Goal: Information Seeking & Learning: Learn about a topic

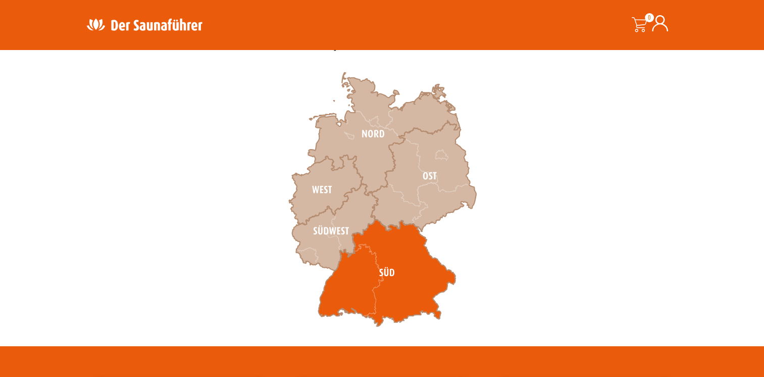
scroll to position [303, 0]
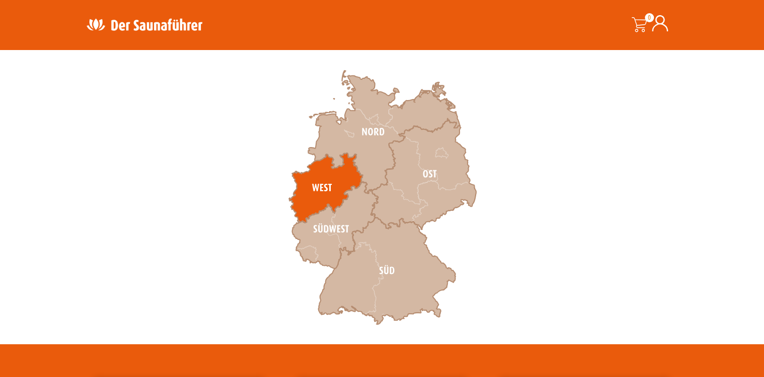
click at [323, 187] on icon at bounding box center [326, 188] width 74 height 70
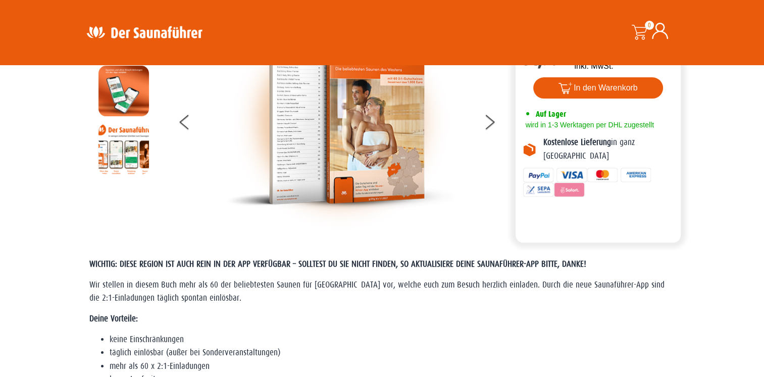
scroll to position [101, 0]
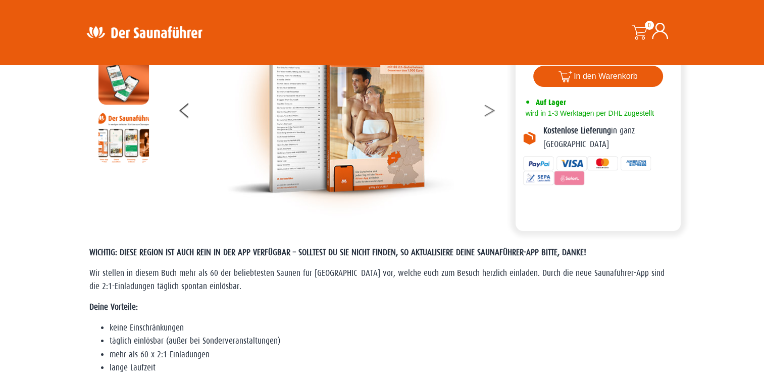
click at [487, 113] on button at bounding box center [495, 111] width 25 height 25
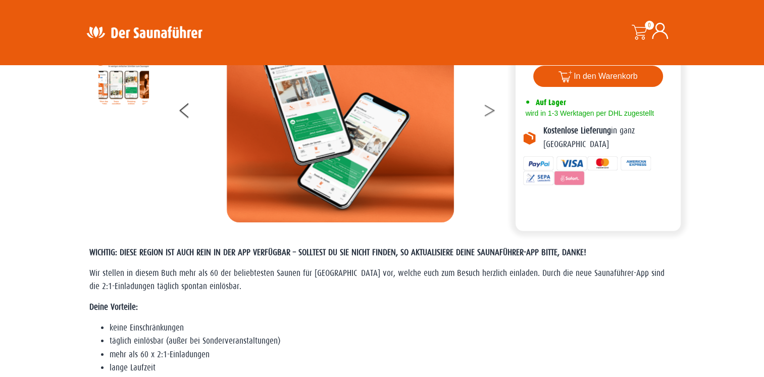
click at [487, 113] on button at bounding box center [495, 111] width 25 height 25
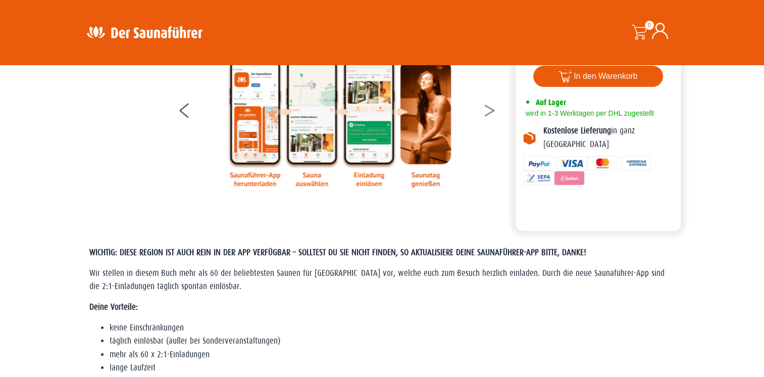
click at [487, 113] on button at bounding box center [495, 111] width 25 height 25
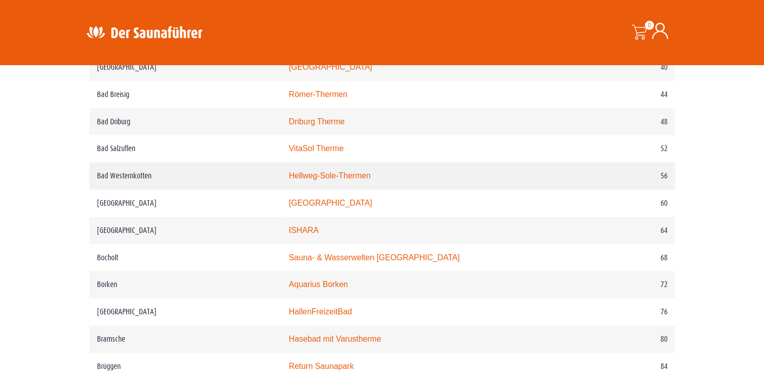
scroll to position [656, 0]
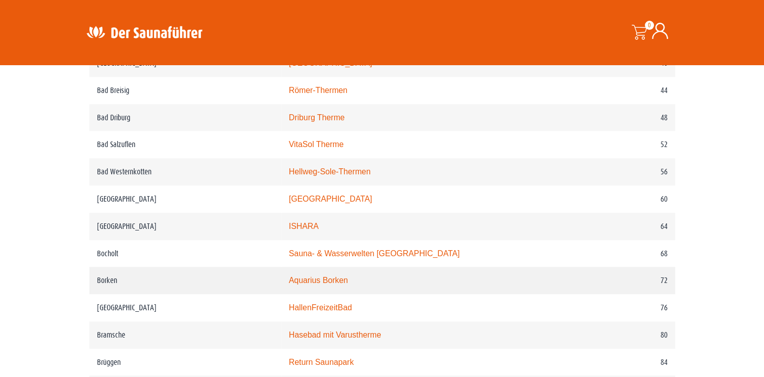
click at [327, 280] on link "Aquarius Borken" at bounding box center [318, 280] width 59 height 9
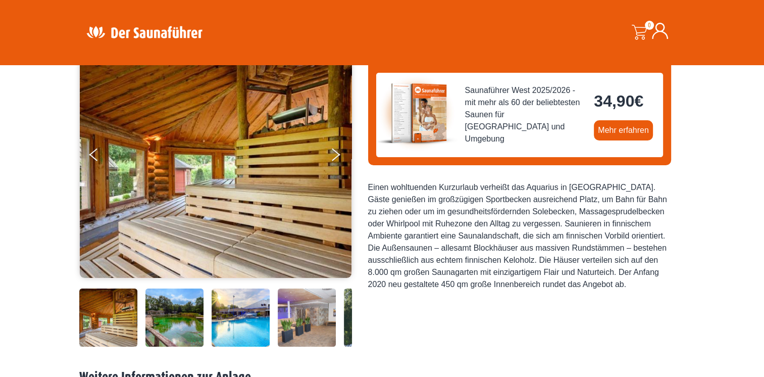
scroll to position [151, 0]
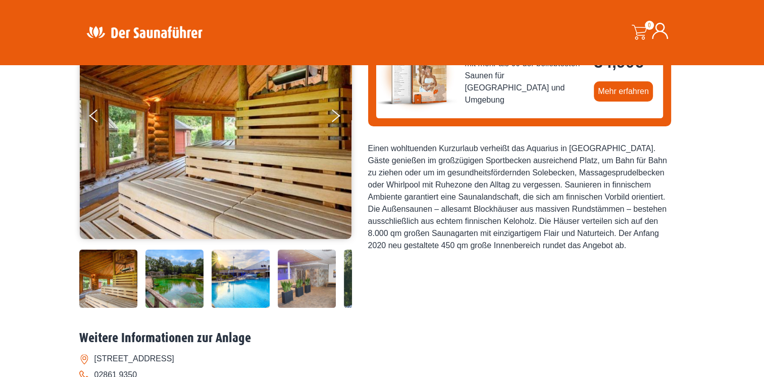
click at [182, 274] on img at bounding box center [174, 278] width 58 height 58
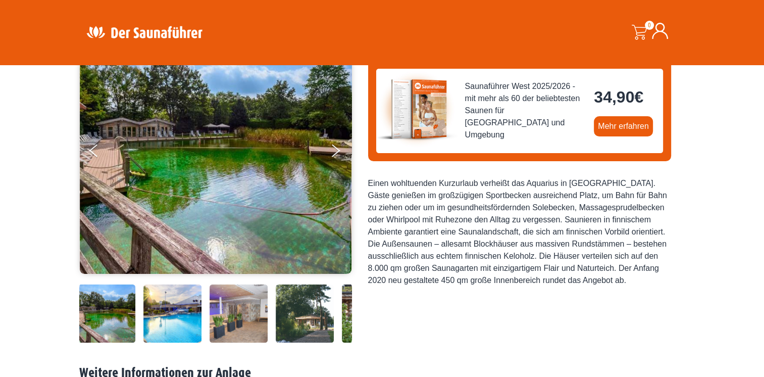
scroll to position [50, 0]
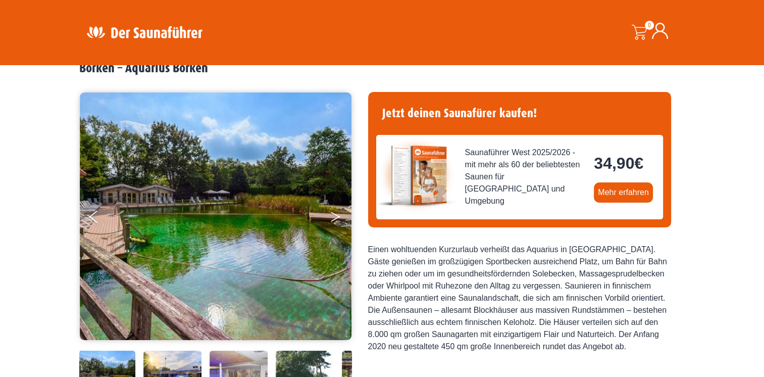
click at [335, 213] on icon "Next" at bounding box center [335, 215] width 9 height 6
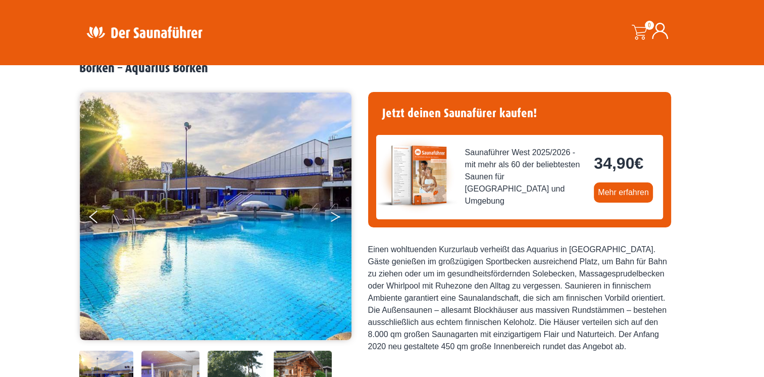
click at [335, 213] on icon "Next" at bounding box center [335, 215] width 9 height 6
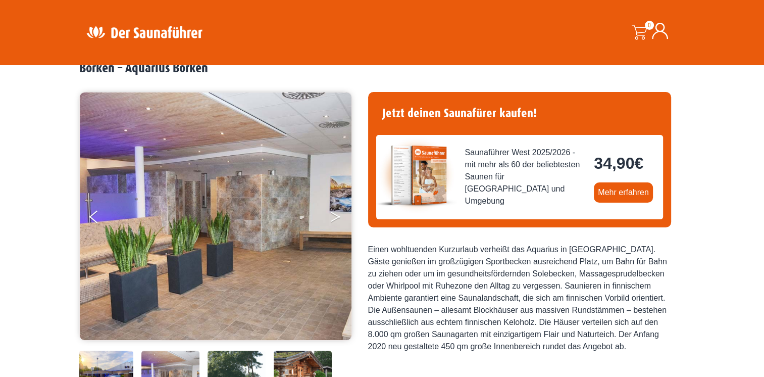
click at [335, 213] on icon "Next" at bounding box center [335, 215] width 9 height 6
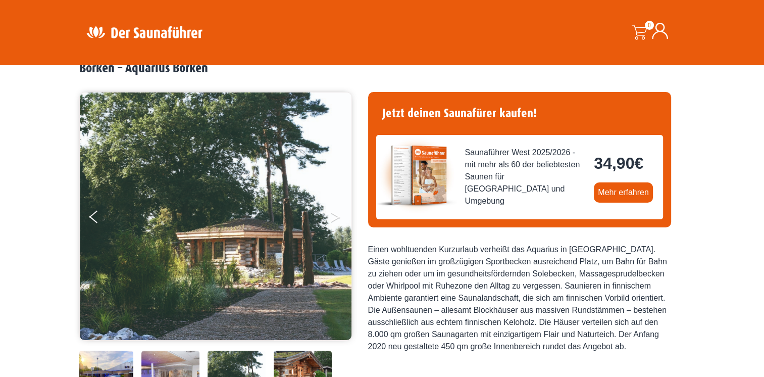
click at [335, 213] on icon "Next" at bounding box center [335, 215] width 9 height 6
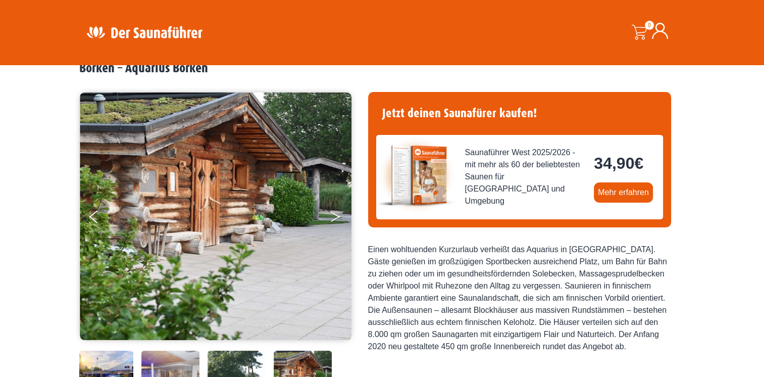
click at [335, 213] on icon "Next" at bounding box center [335, 215] width 9 height 6
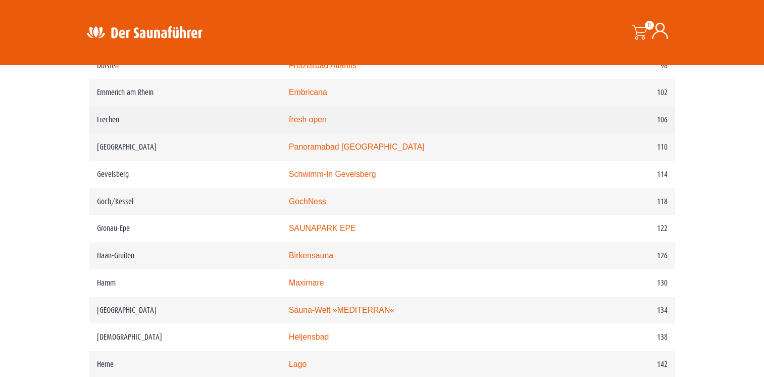
scroll to position [1161, 0]
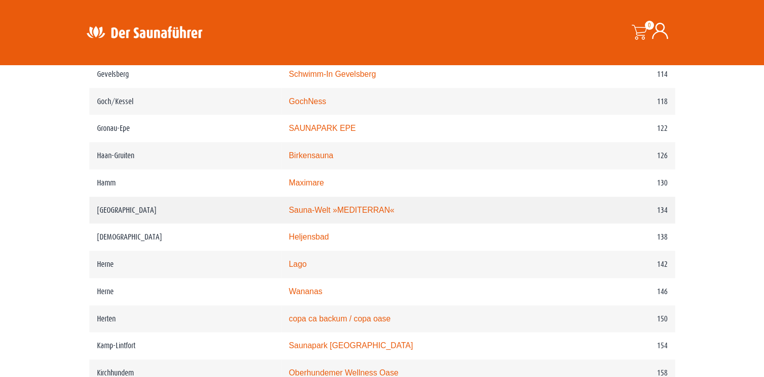
click at [369, 205] on link "Sauna-Welt »MEDITERRAN«" at bounding box center [342, 209] width 106 height 9
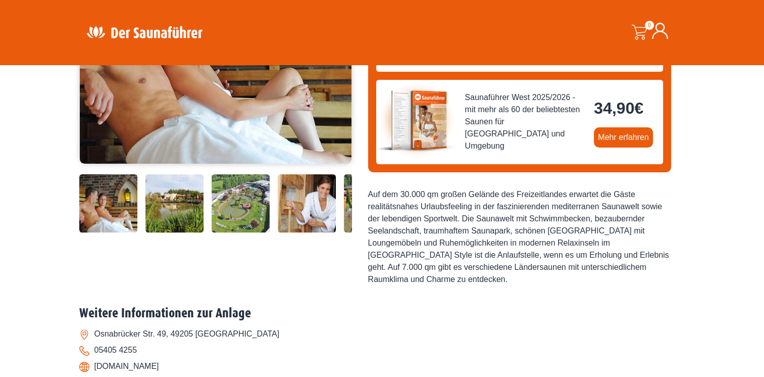
scroll to position [252, 0]
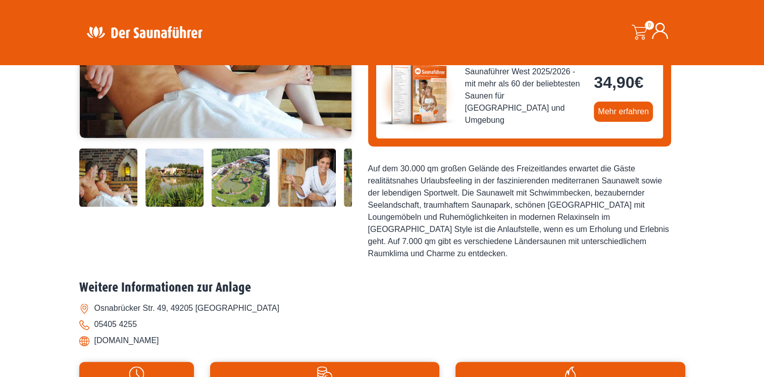
click at [181, 175] on img at bounding box center [174, 177] width 58 height 58
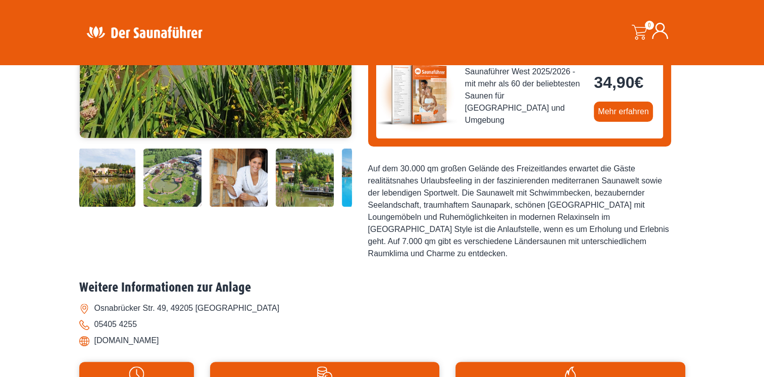
click at [176, 176] on img at bounding box center [172, 177] width 58 height 58
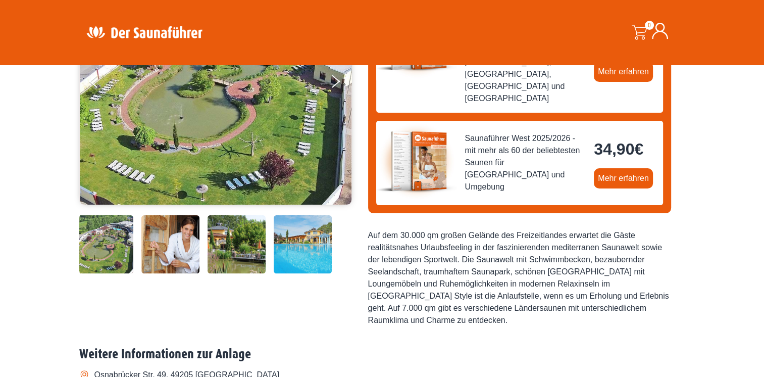
scroll to position [0, 0]
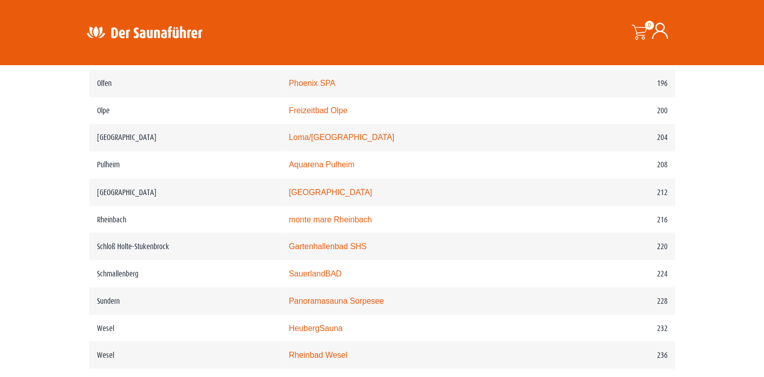
scroll to position [1716, 0]
